Goal: Information Seeking & Learning: Learn about a topic

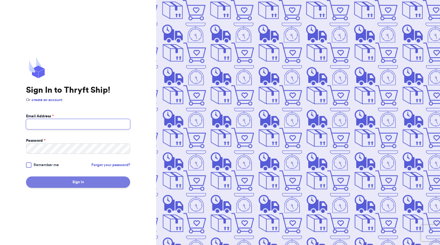
type input "[EMAIL_ADDRESS][DOMAIN_NAME]"
click at [85, 177] on button "Sign In" at bounding box center [78, 181] width 104 height 11
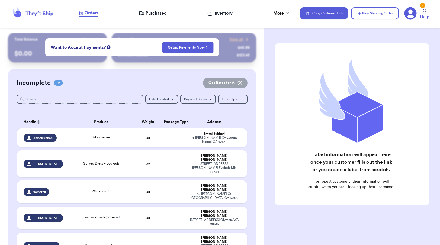
click at [156, 14] on span "Purchased" at bounding box center [156, 13] width 21 height 7
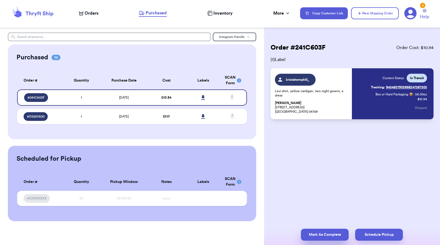
click at [337, 234] on button "Mark As Complete" at bounding box center [325, 235] width 48 height 12
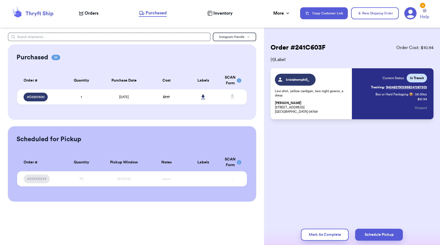
click at [276, 18] on nav "Orders Purchased Inventory More Stats Completed Orders Payments Payouts Copy Cu…" at bounding box center [256, 13] width 367 height 18
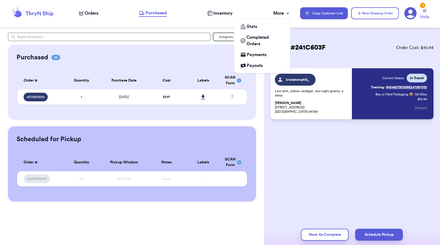
click at [278, 12] on div "More" at bounding box center [281, 13] width 17 height 7
click at [260, 28] on div "Stats" at bounding box center [262, 26] width 43 height 7
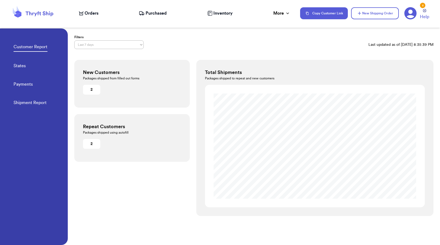
click at [202, 43] on div "Filters Last 7 days Last 30 days Last 6 months Last year All time Custom date r…" at bounding box center [253, 42] width 359 height 14
click at [27, 102] on link "Shipment Report" at bounding box center [30, 103] width 33 height 8
select select "LAST_30_DAYS"
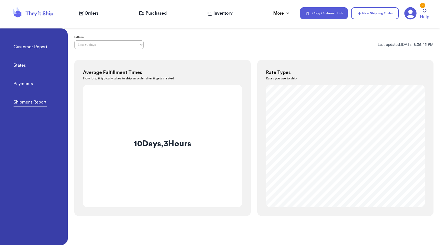
click at [20, 64] on link "States" at bounding box center [20, 66] width 12 height 8
select select "LAST_30_DAYS"
